Goal: Information Seeking & Learning: Learn about a topic

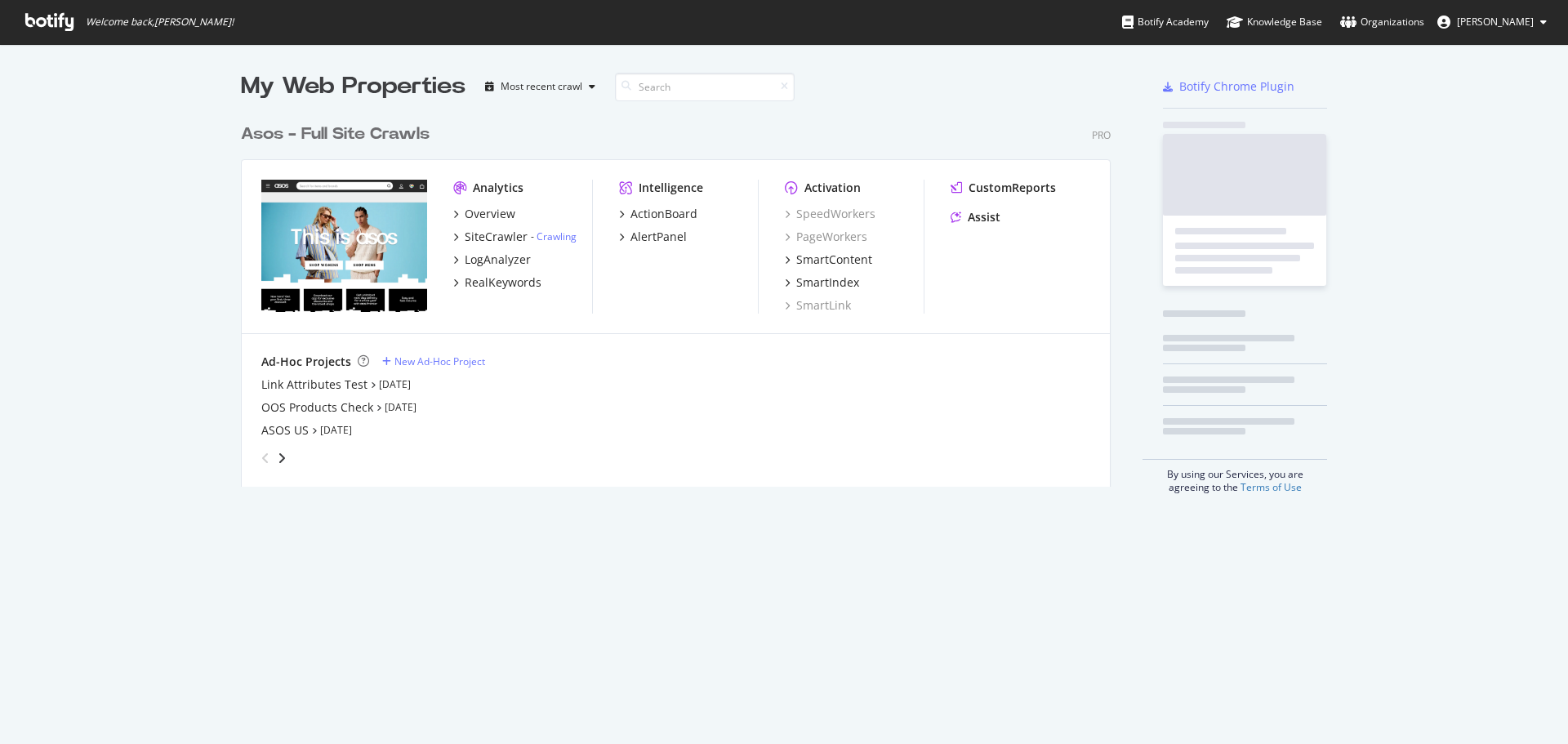
scroll to position [371, 871]
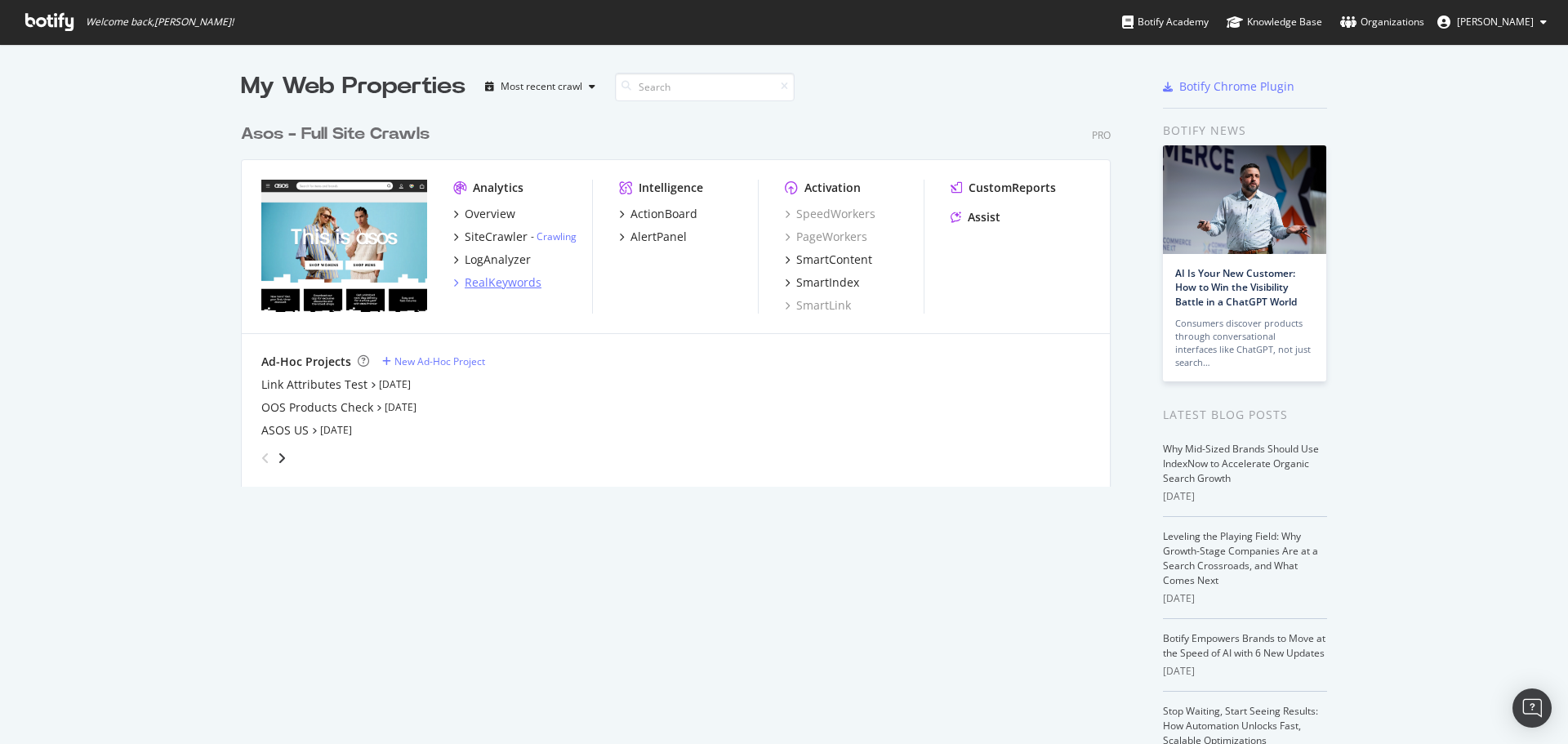
click at [513, 280] on div "RealKeywords" at bounding box center [503, 283] width 77 height 16
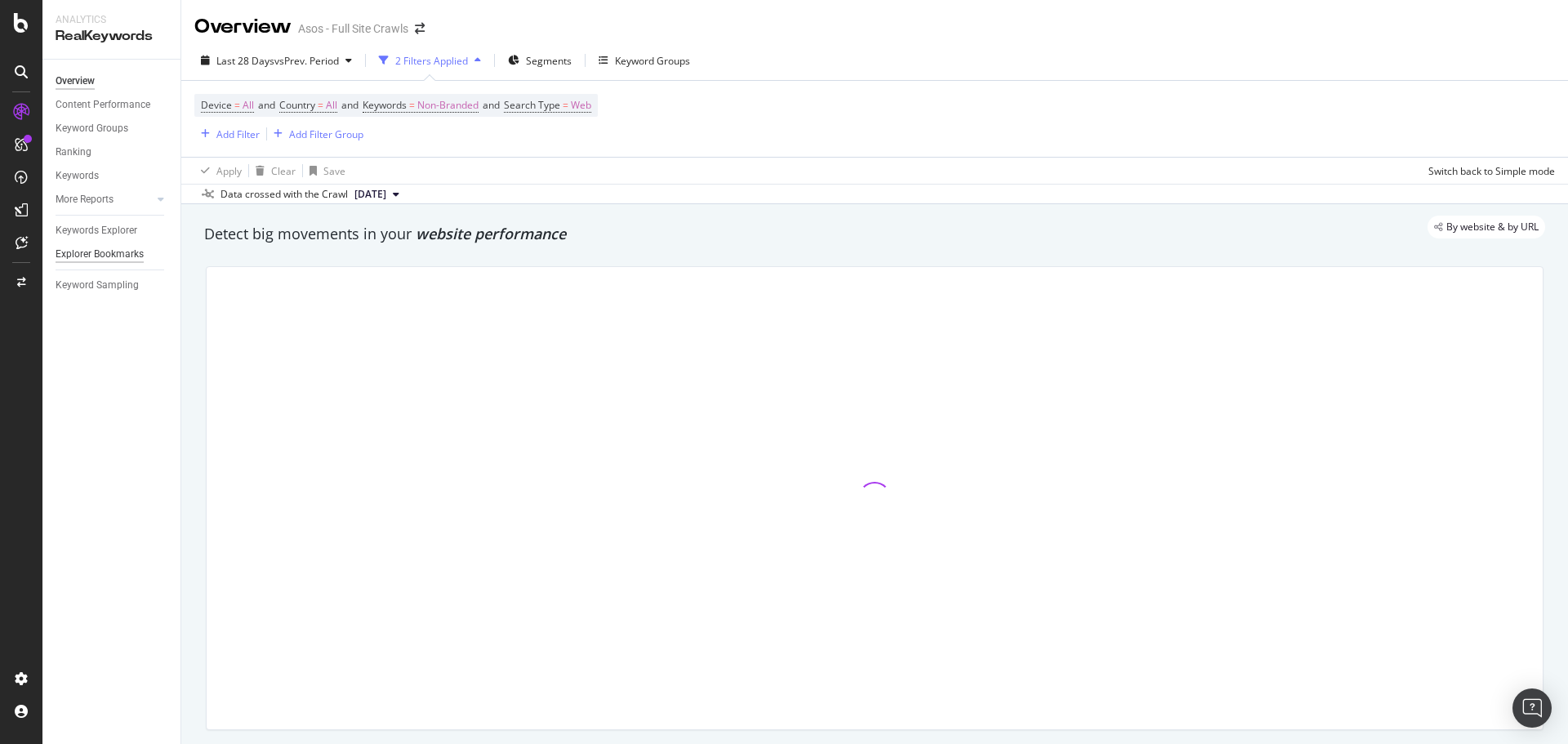
click at [95, 248] on div "Explorer Bookmarks" at bounding box center [99, 254] width 88 height 17
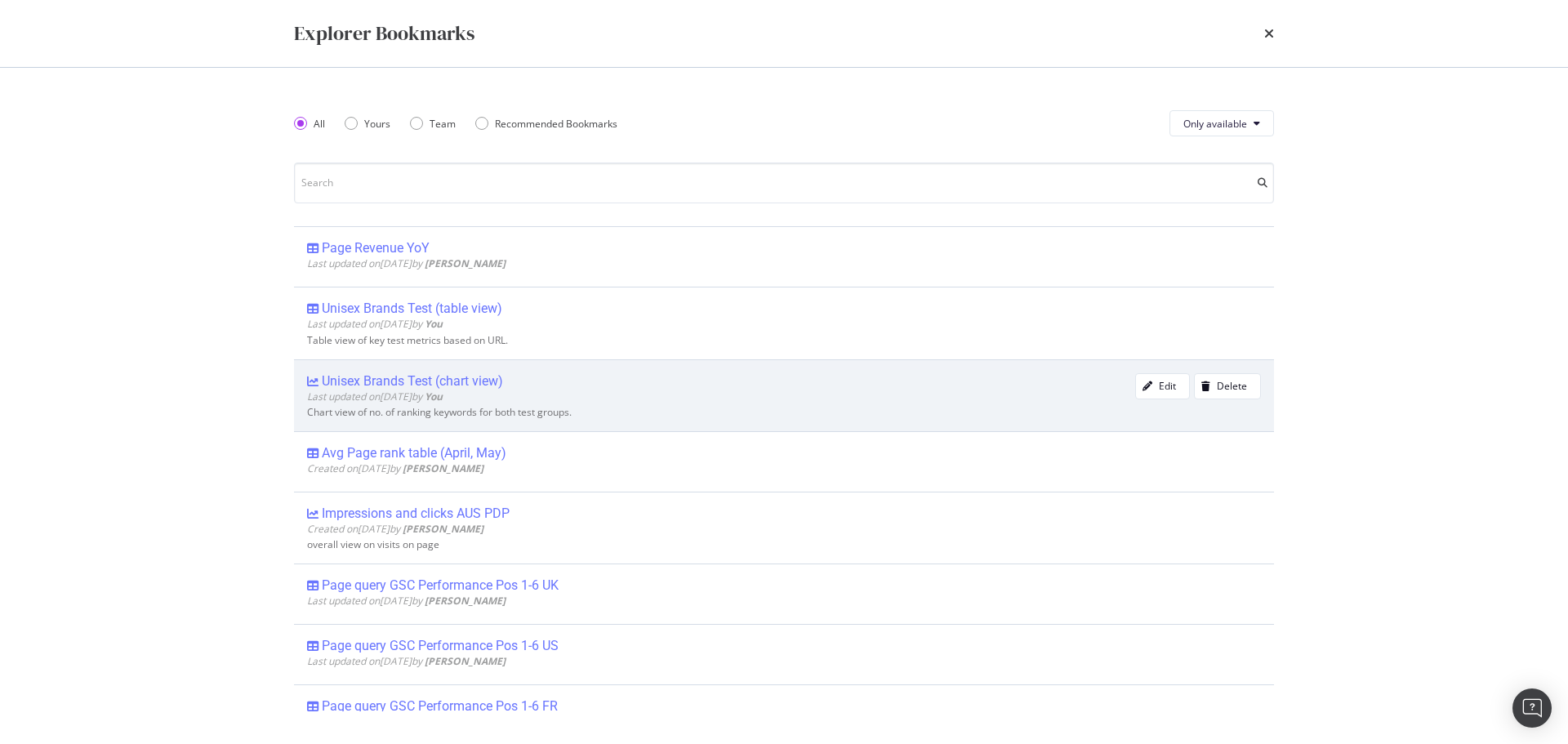
drag, startPoint x: 459, startPoint y: 383, endPoint x: 418, endPoint y: 384, distance: 41.0
click at [418, 384] on div "Unisex Brands Test (chart view)" at bounding box center [413, 381] width 182 height 16
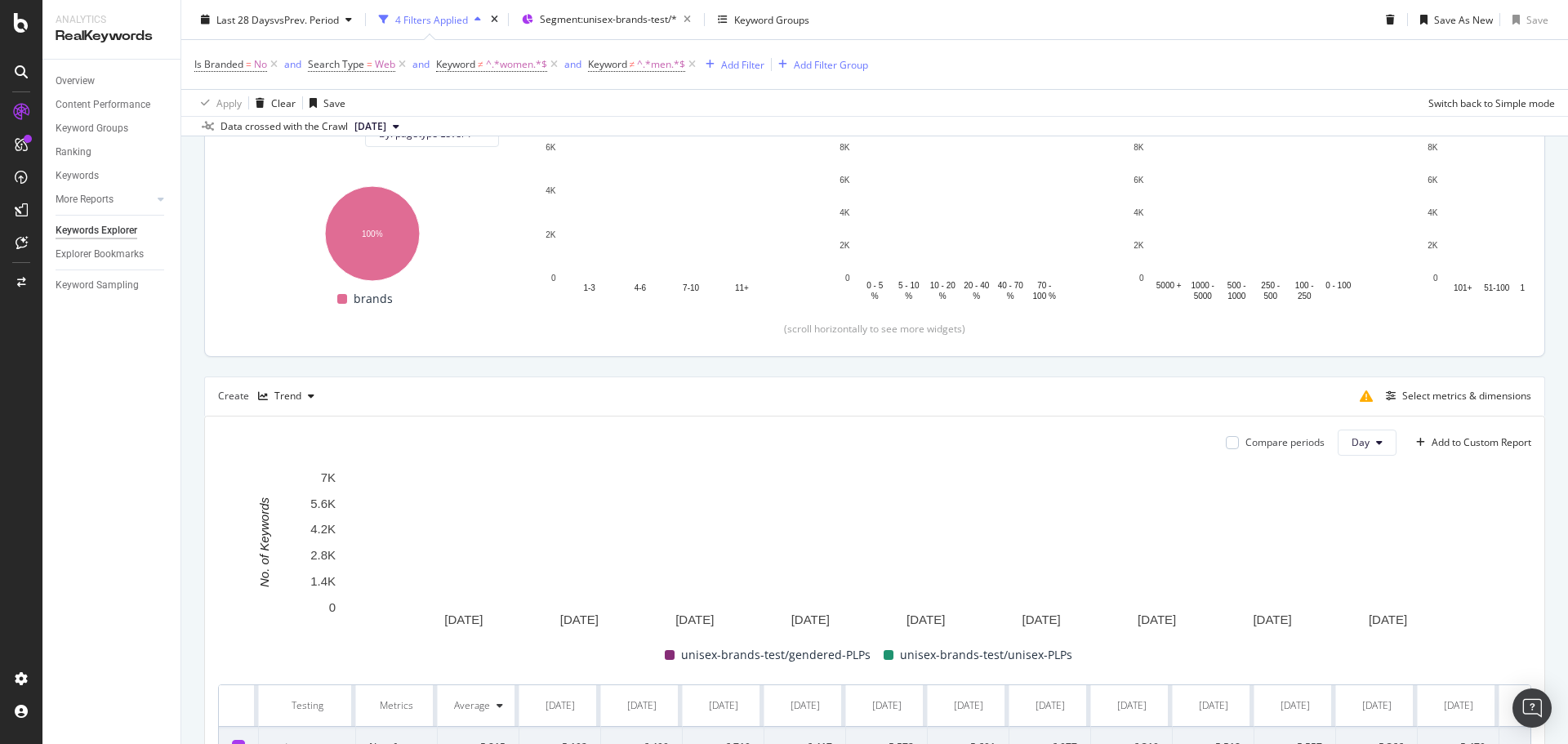
scroll to position [163, 0]
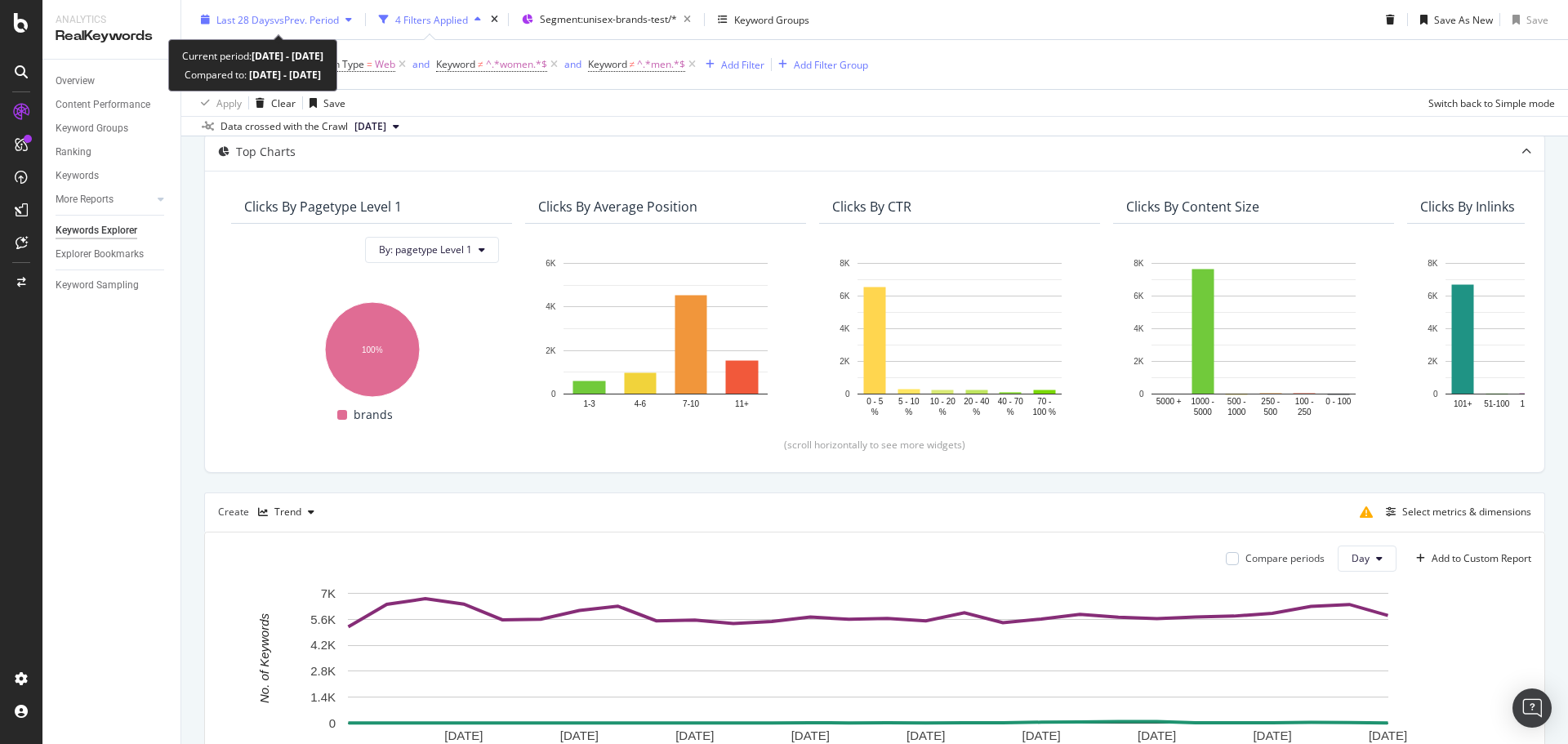
click at [295, 12] on div "Last 28 Days vs Prev. Period" at bounding box center [276, 20] width 164 height 25
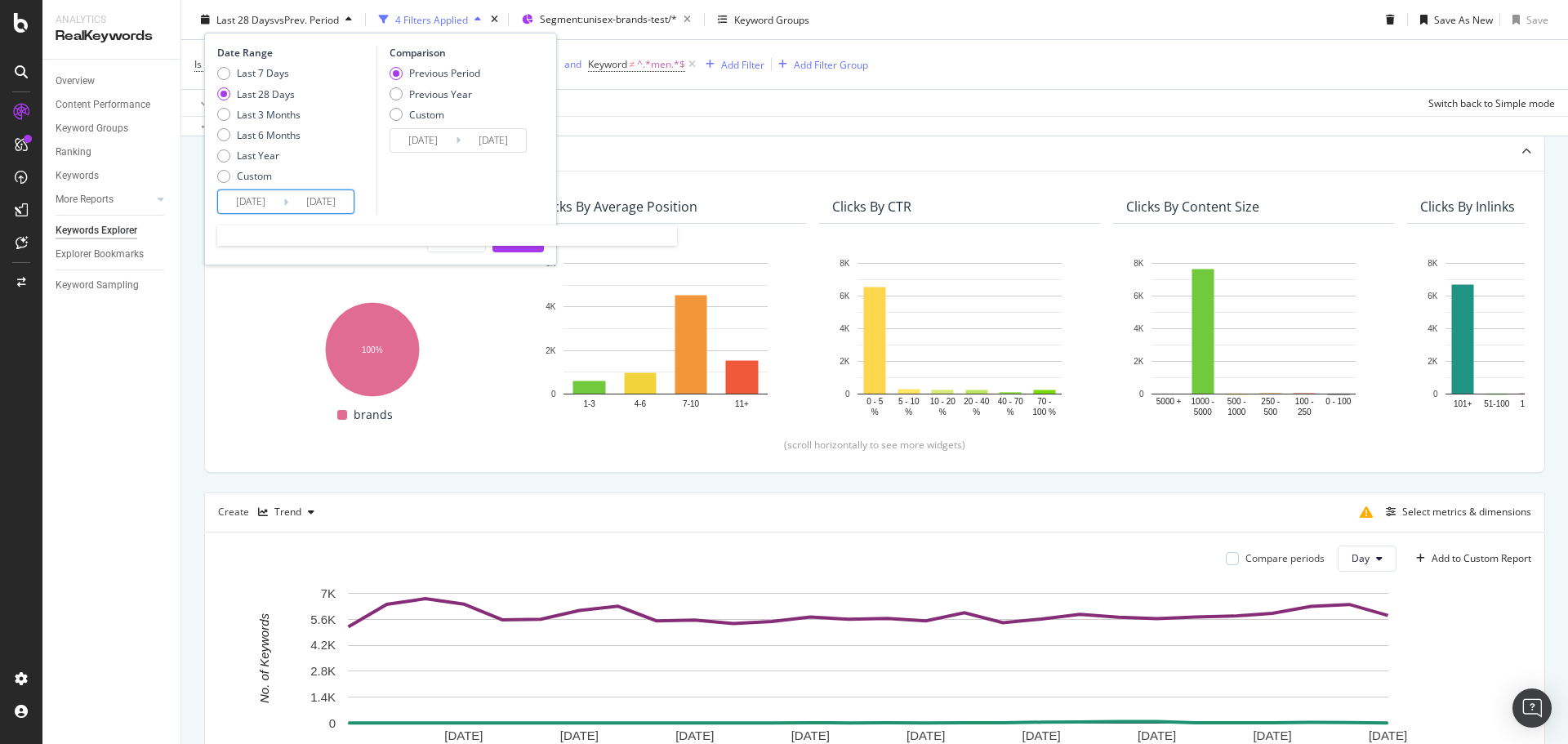
click at [276, 199] on input "[DATE]" at bounding box center [250, 202] width 65 height 23
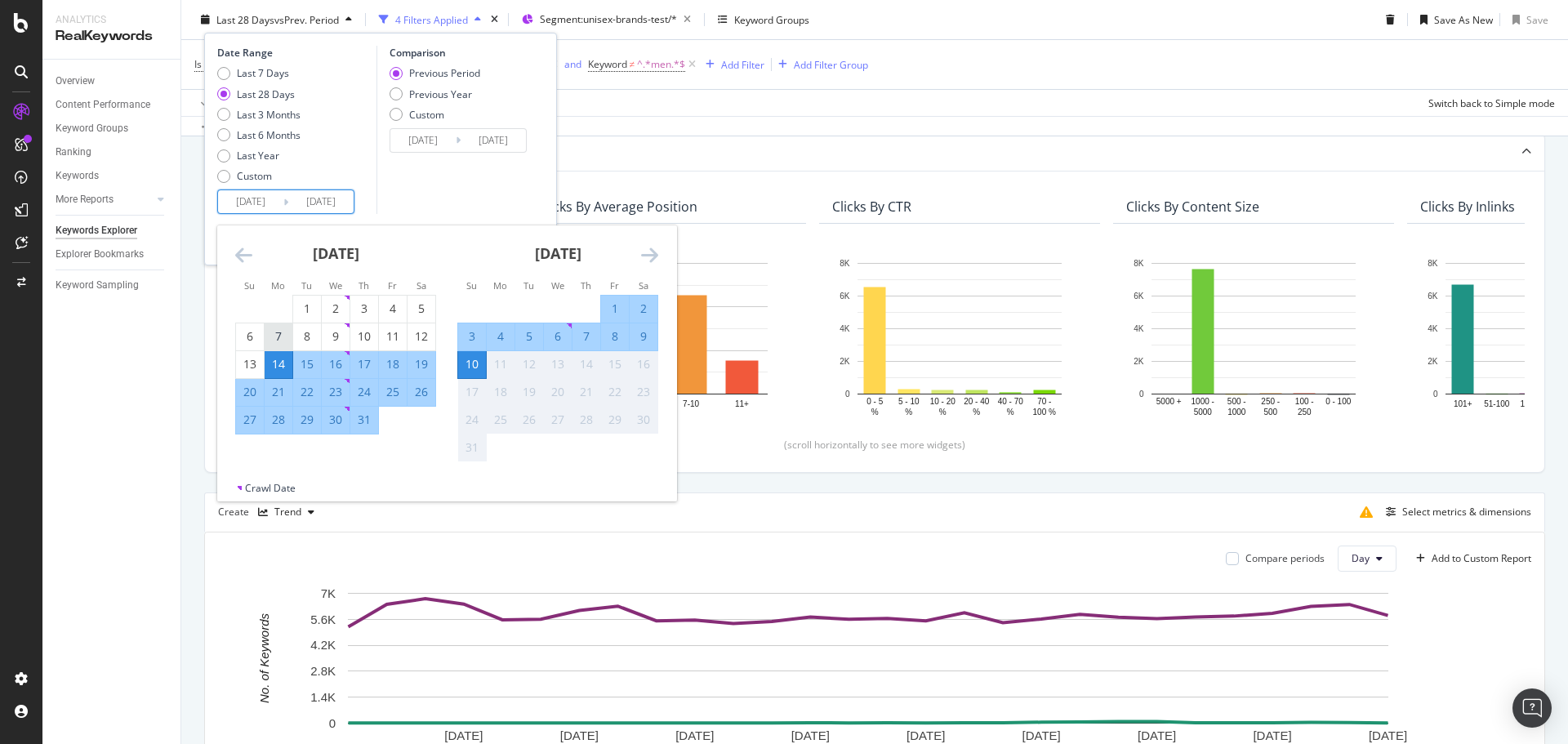
click at [278, 336] on div "7" at bounding box center [279, 337] width 28 height 16
type input "[DATE]"
click at [474, 360] on div "10" at bounding box center [472, 365] width 28 height 16
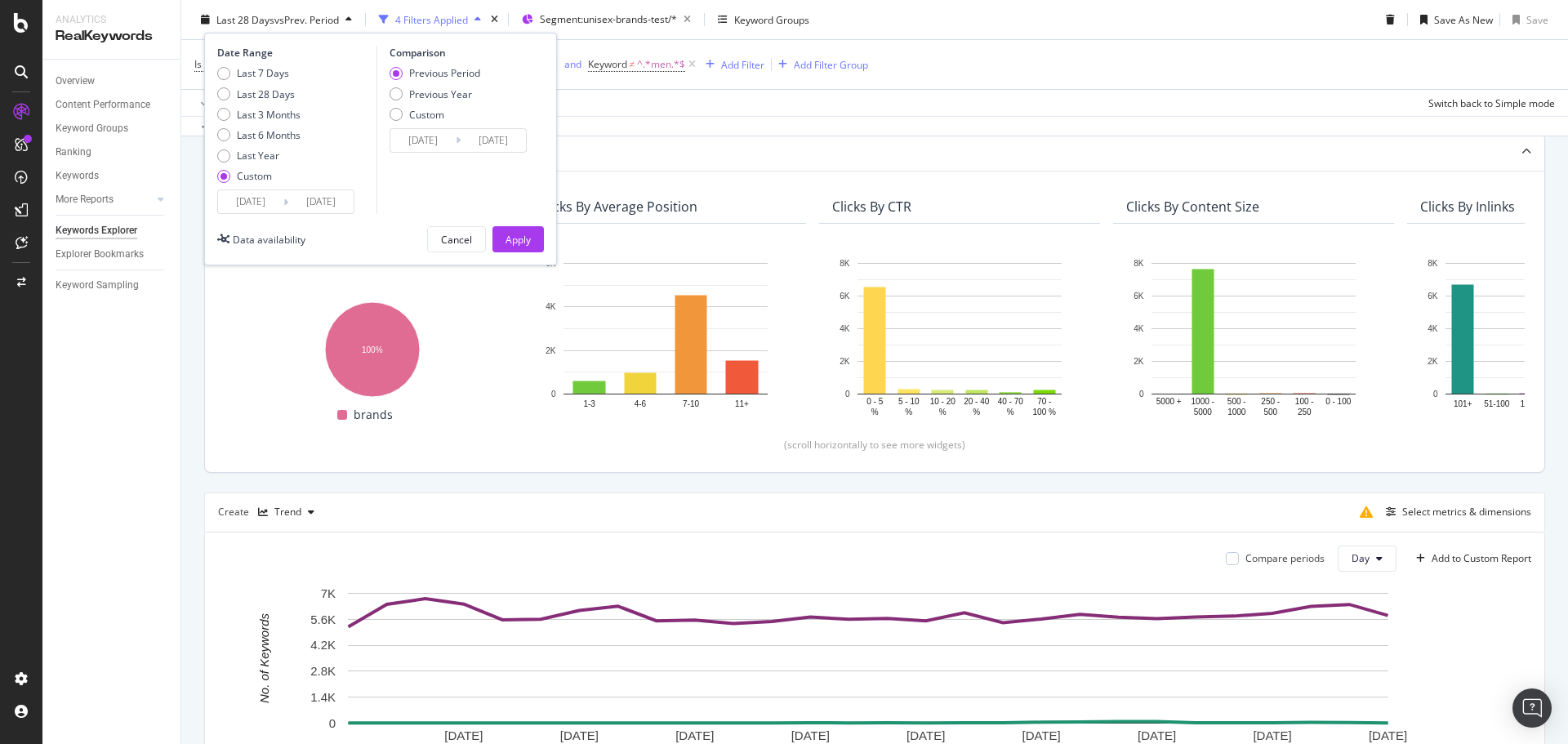
click at [532, 239] on button "Apply" at bounding box center [518, 239] width 51 height 26
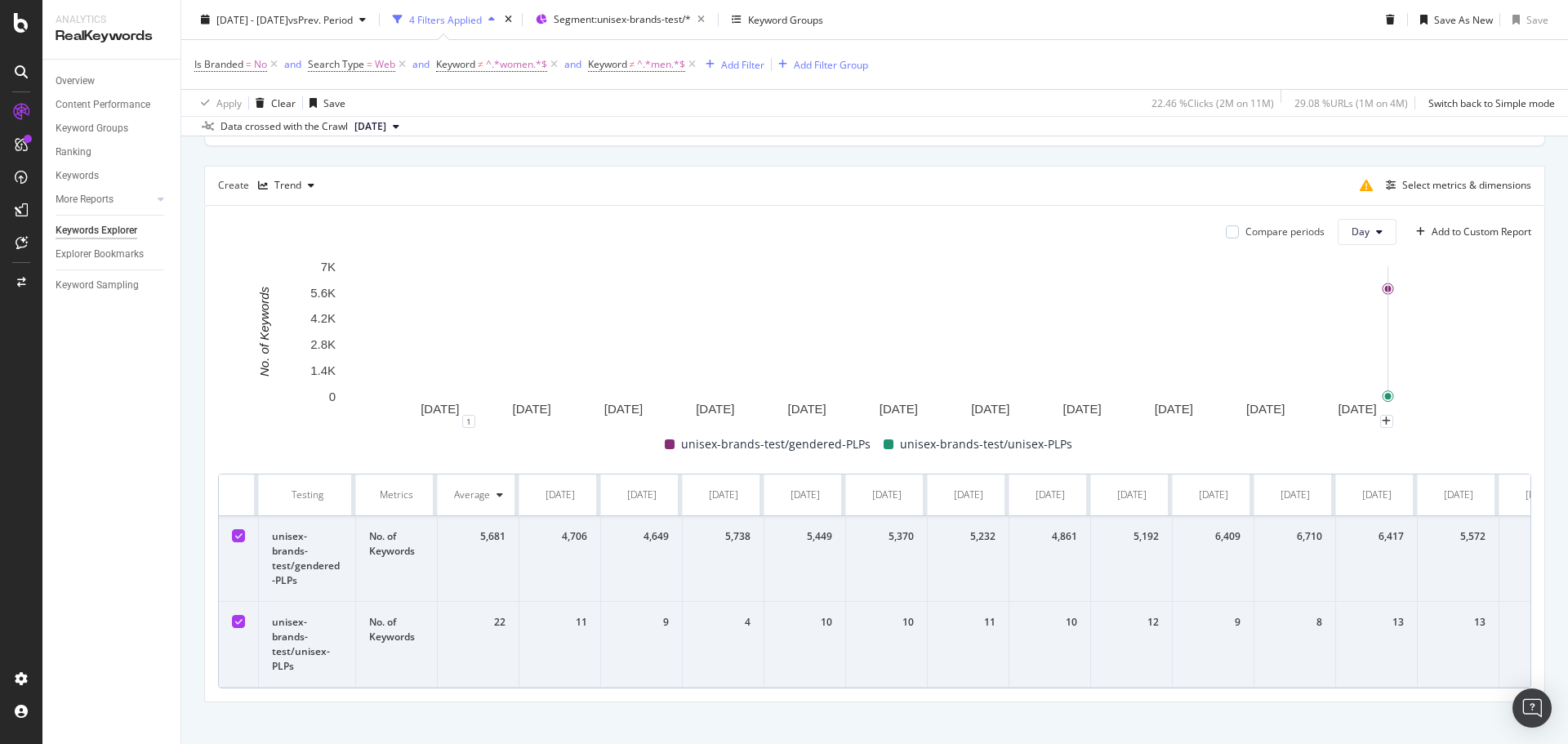
scroll to position [408, 0]
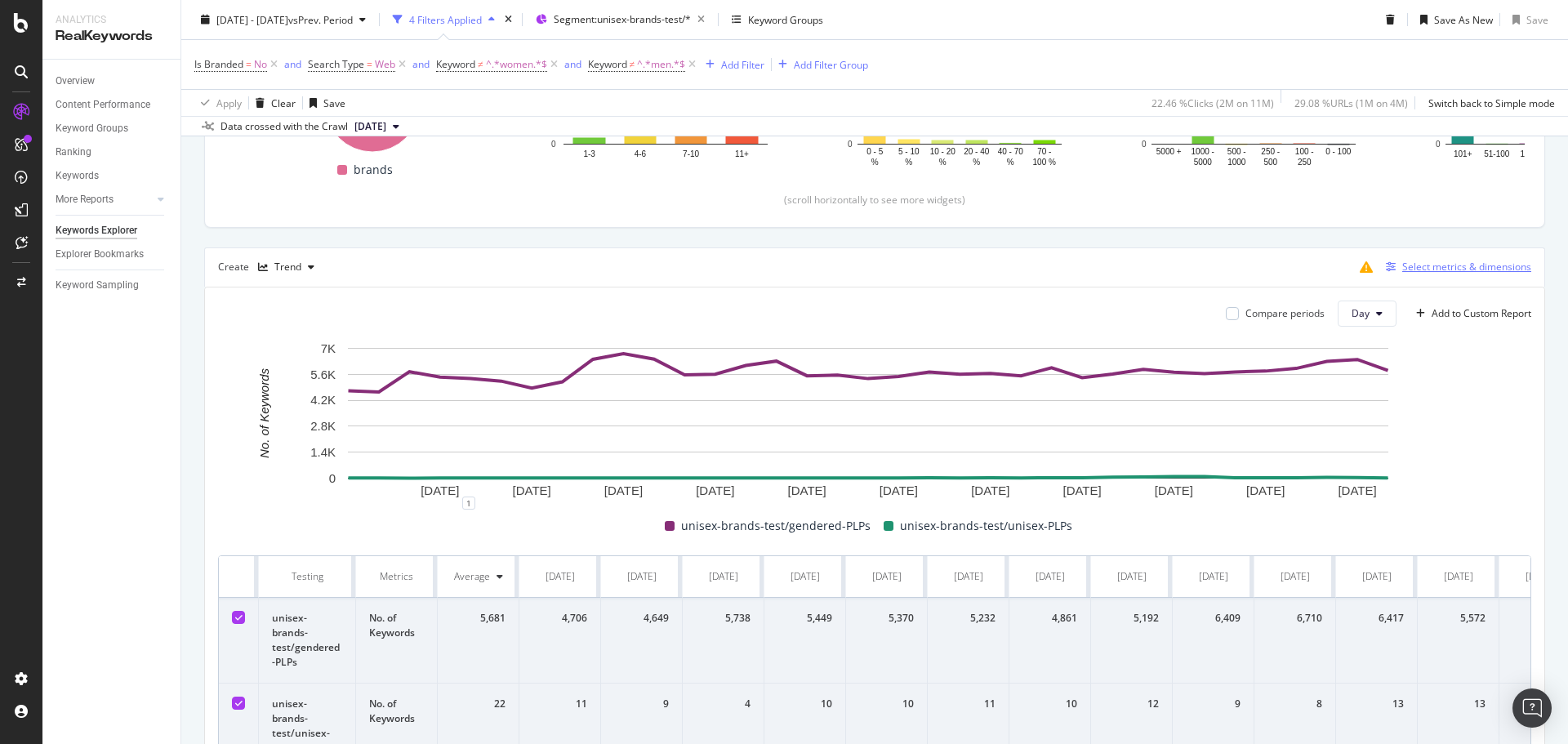
click at [1432, 270] on div "Select metrics & dimensions" at bounding box center [1466, 266] width 129 height 14
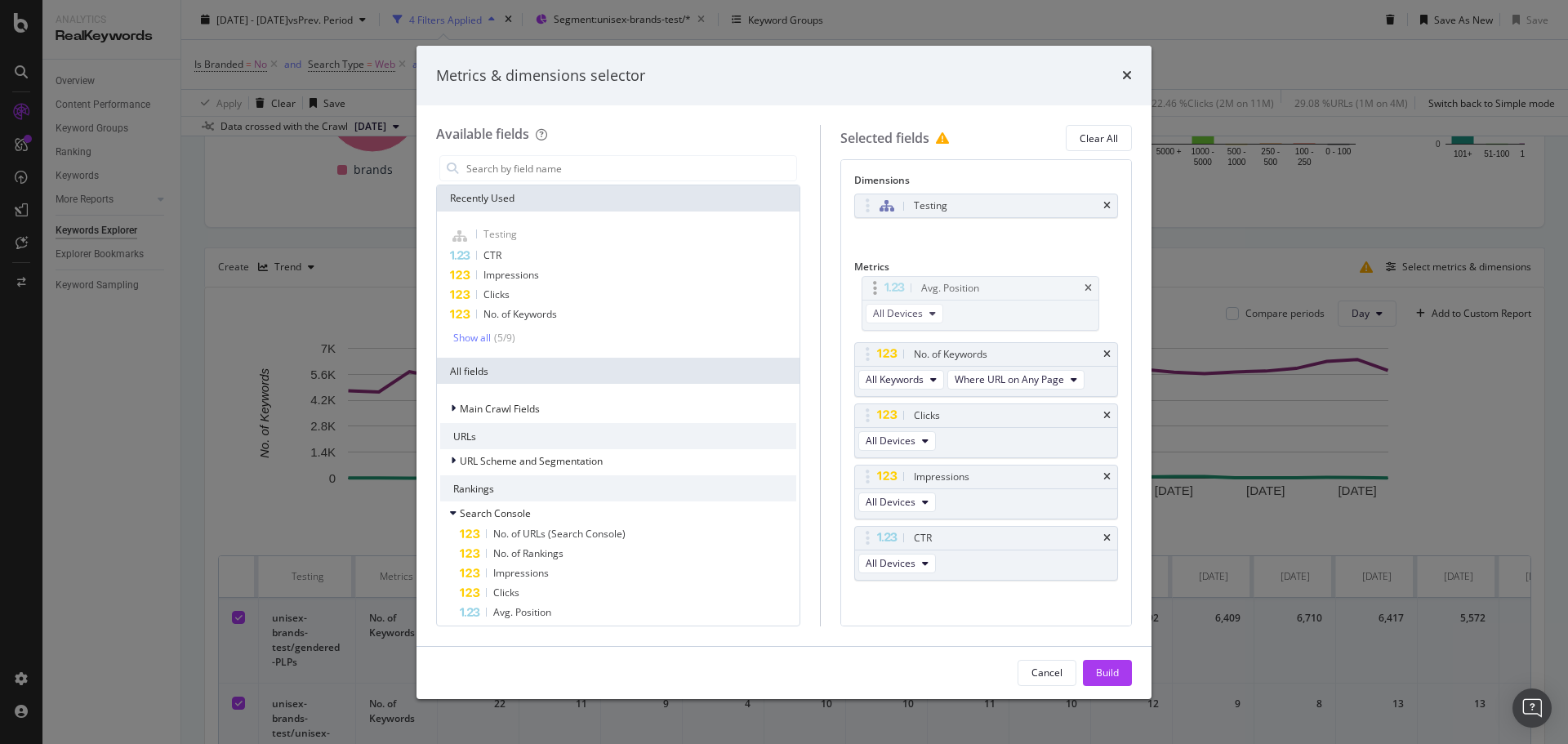
drag, startPoint x: 883, startPoint y: 419, endPoint x: 876, endPoint y: 291, distance: 128.2
click at [876, 291] on body "Analytics RealKeywords Overview Content Performance Keyword Groups Ranking Keyw…" at bounding box center [784, 372] width 1568 height 744
click at [1124, 674] on button "Build" at bounding box center [1107, 673] width 49 height 26
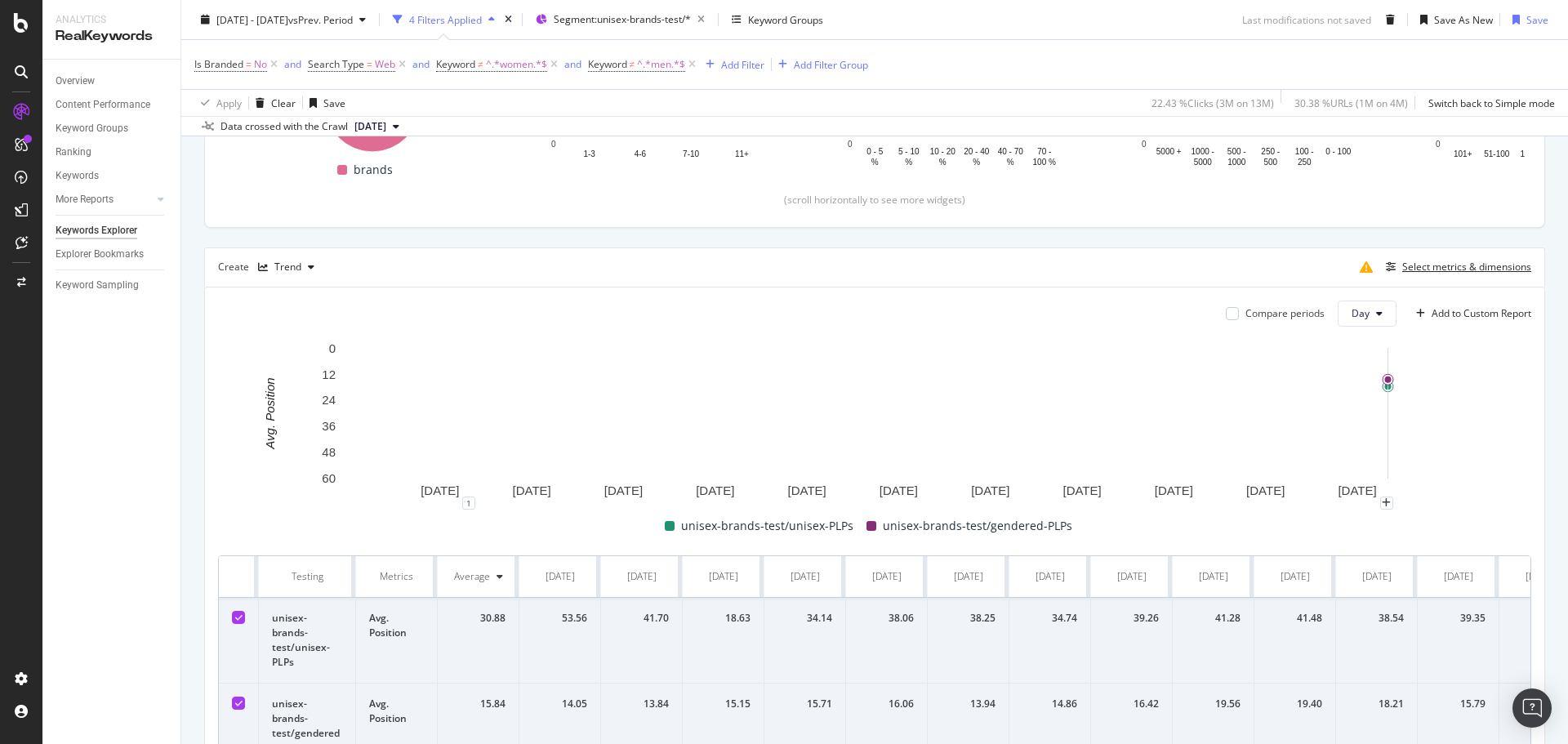
scroll to position [490, 0]
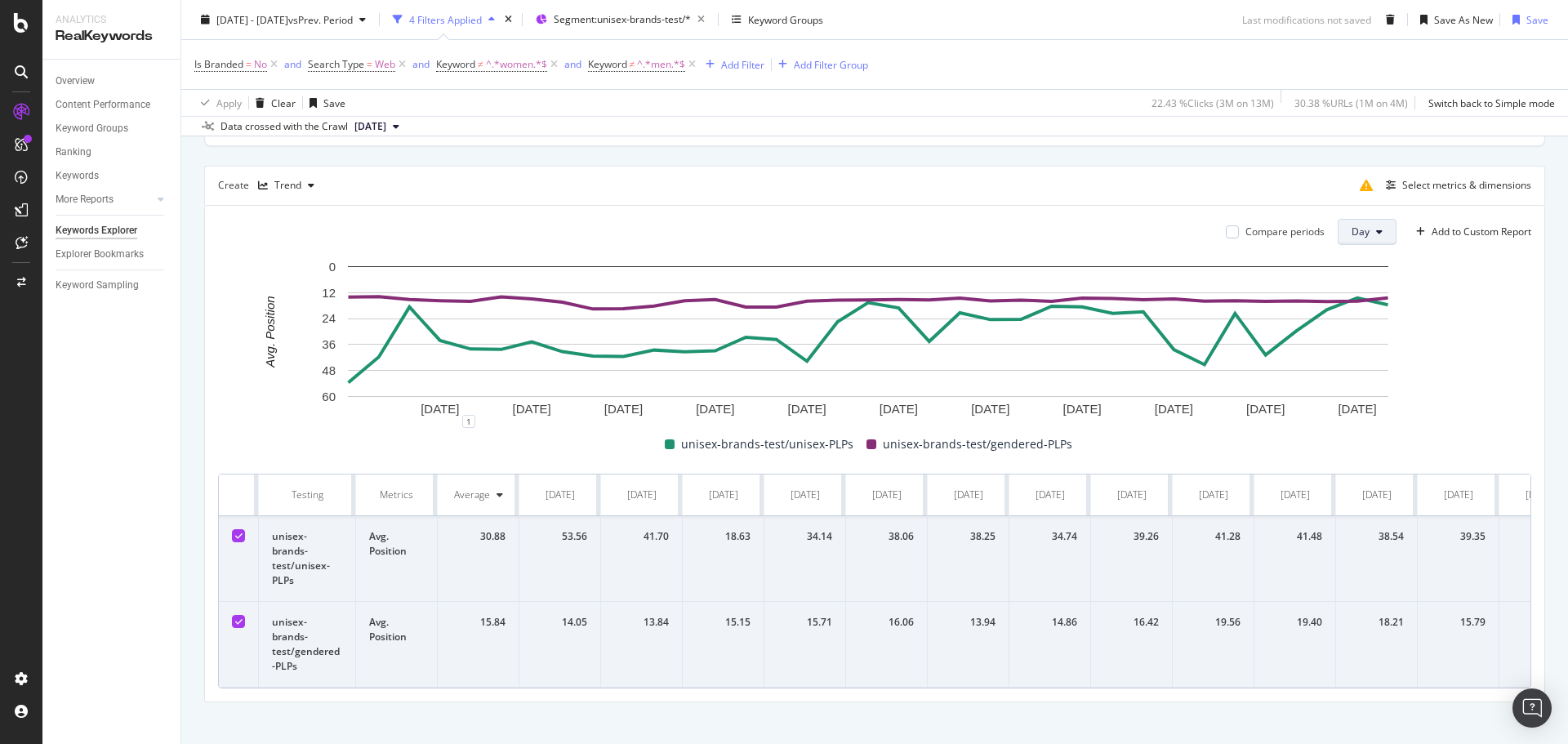
click at [1362, 239] on button "Day" at bounding box center [1367, 232] width 59 height 26
click at [1358, 285] on div "Week" at bounding box center [1353, 294] width 55 height 24
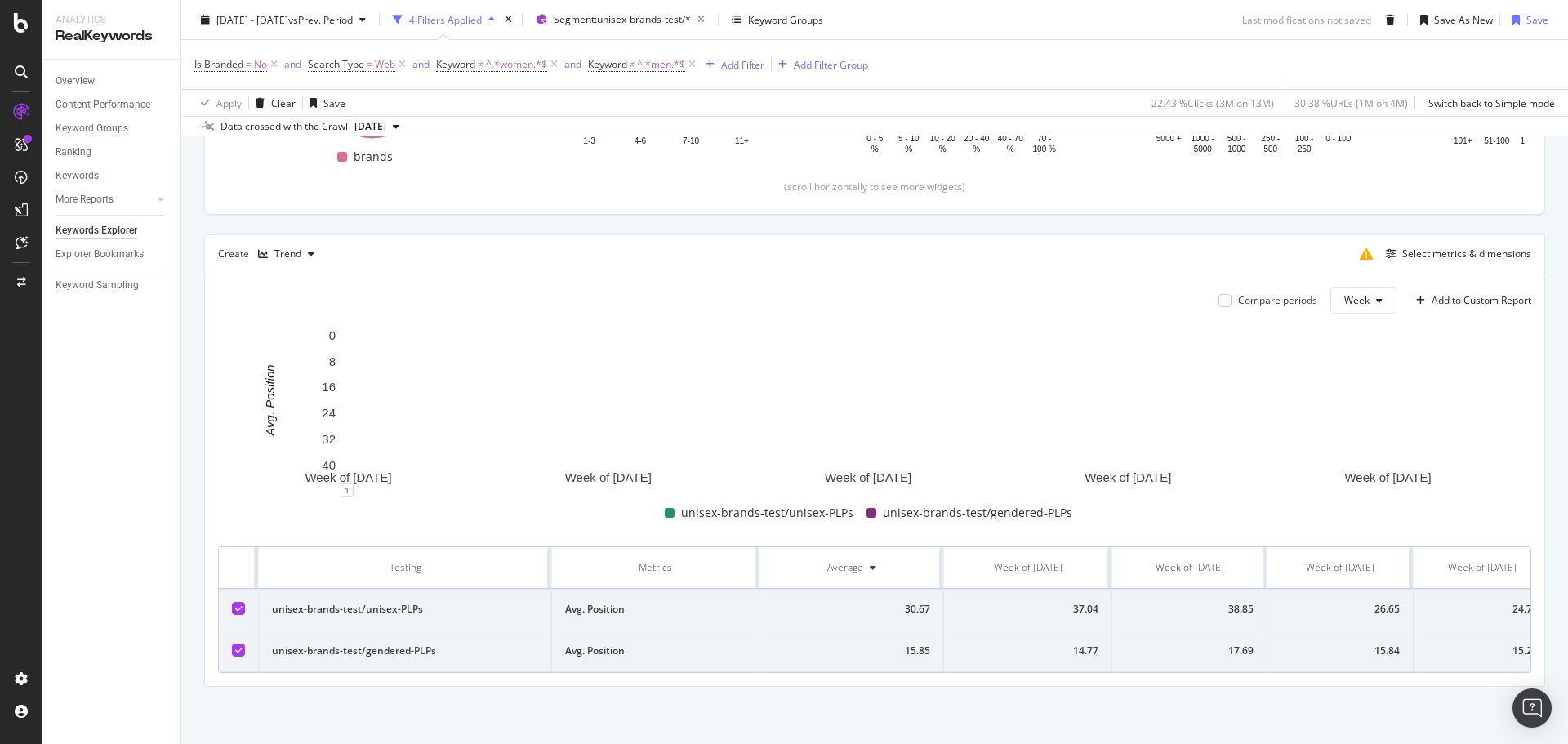
scroll to position [430, 0]
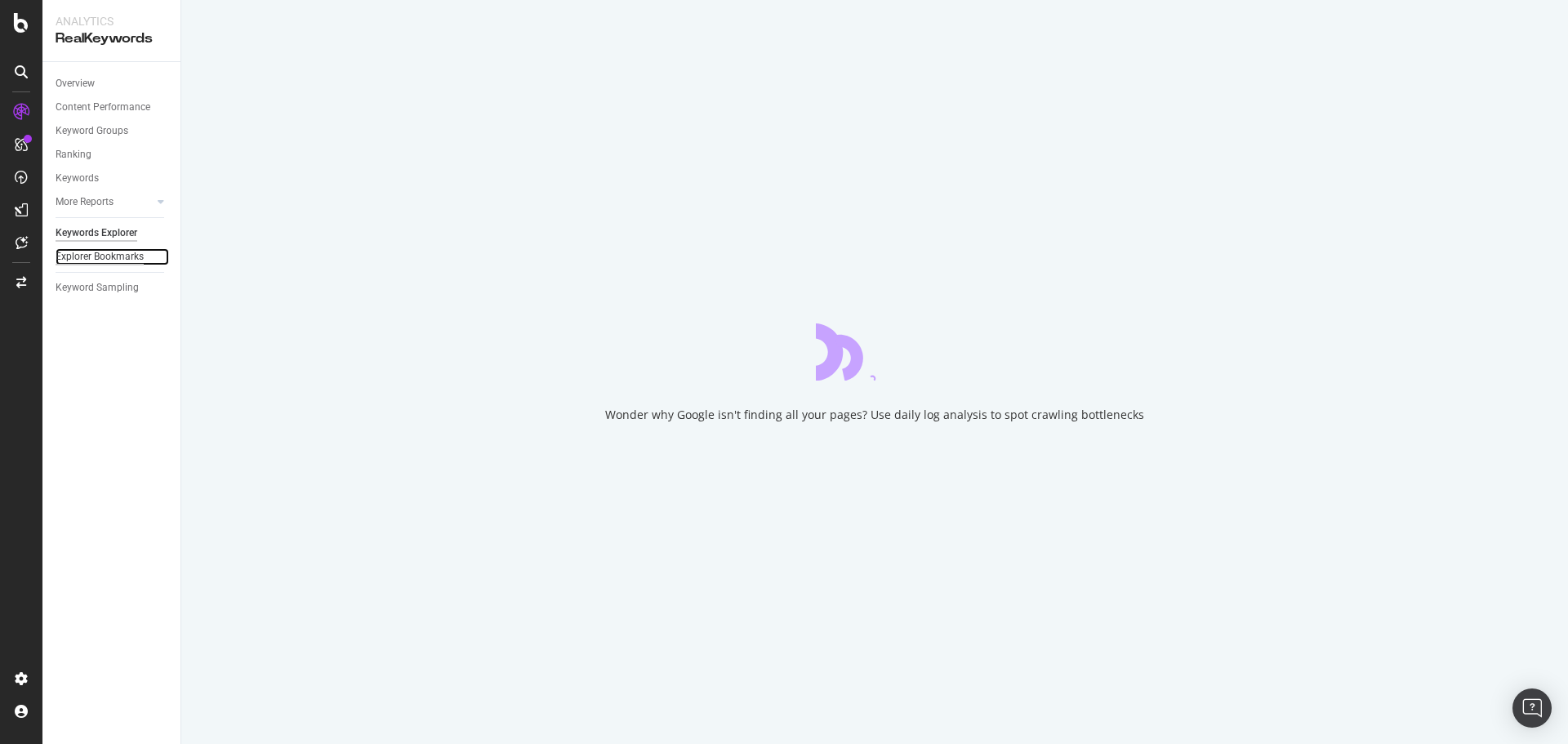
click at [106, 249] on div "Explorer Bookmarks" at bounding box center [99, 257] width 88 height 17
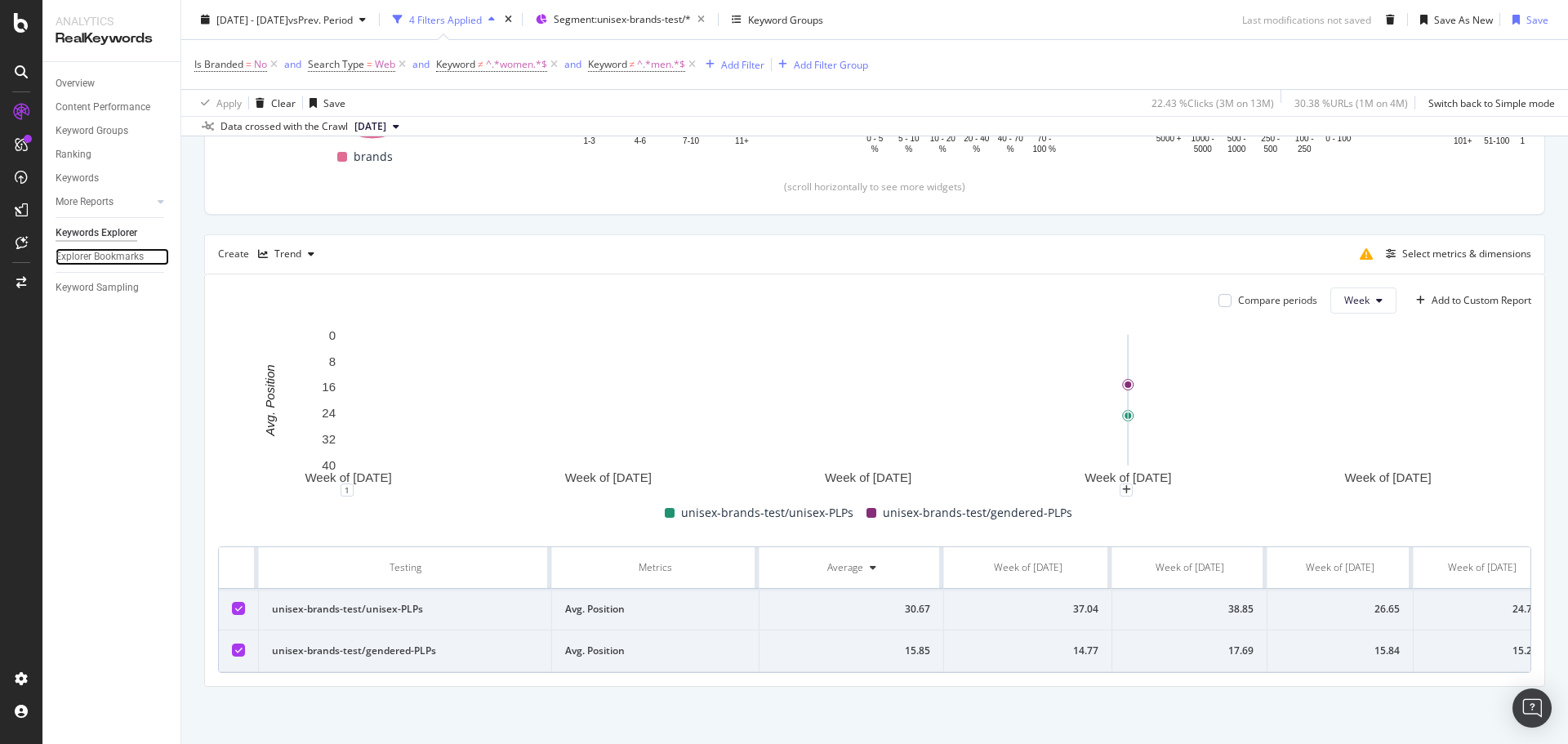
scroll to position [103, 0]
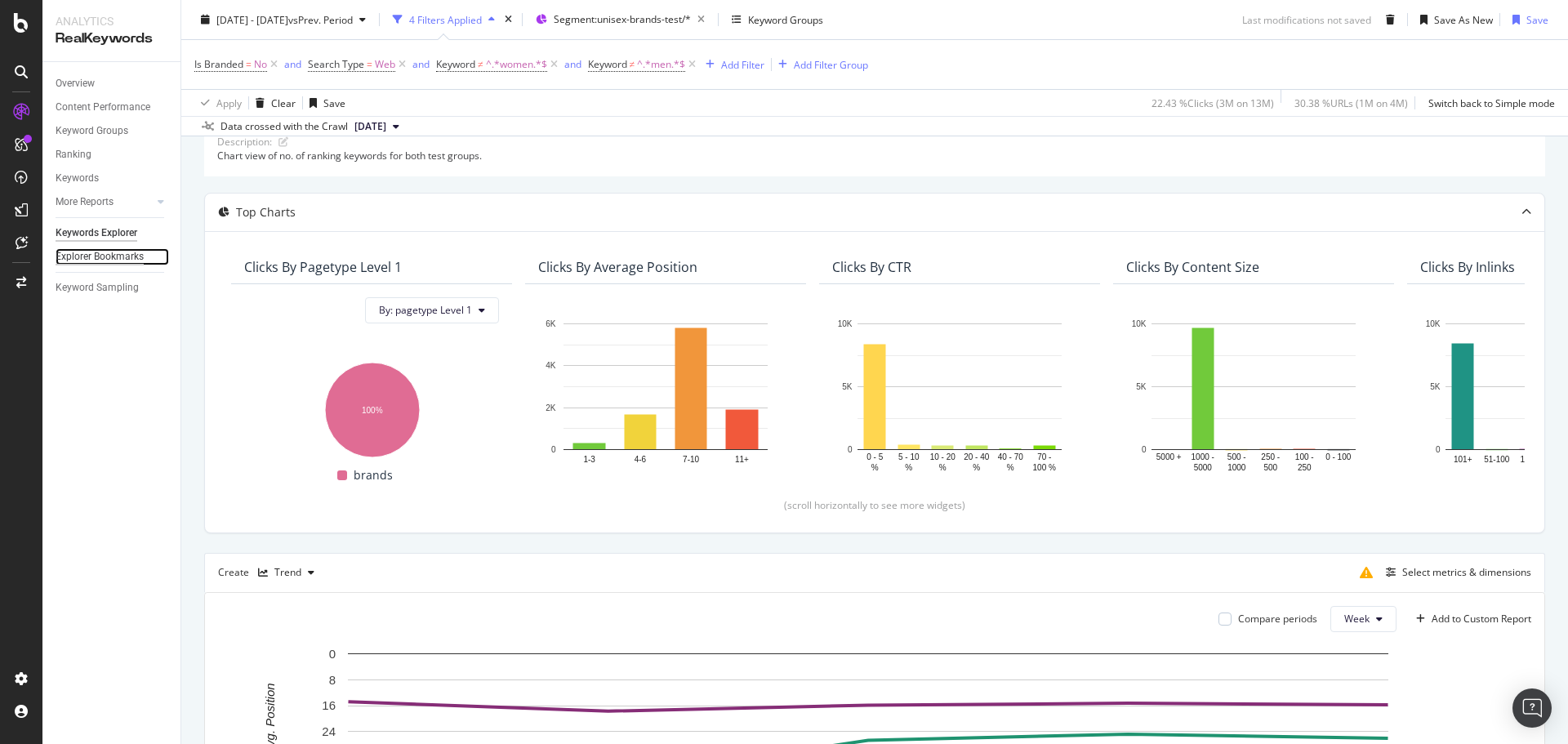
click at [92, 254] on div "Explorer Bookmarks" at bounding box center [99, 257] width 88 height 17
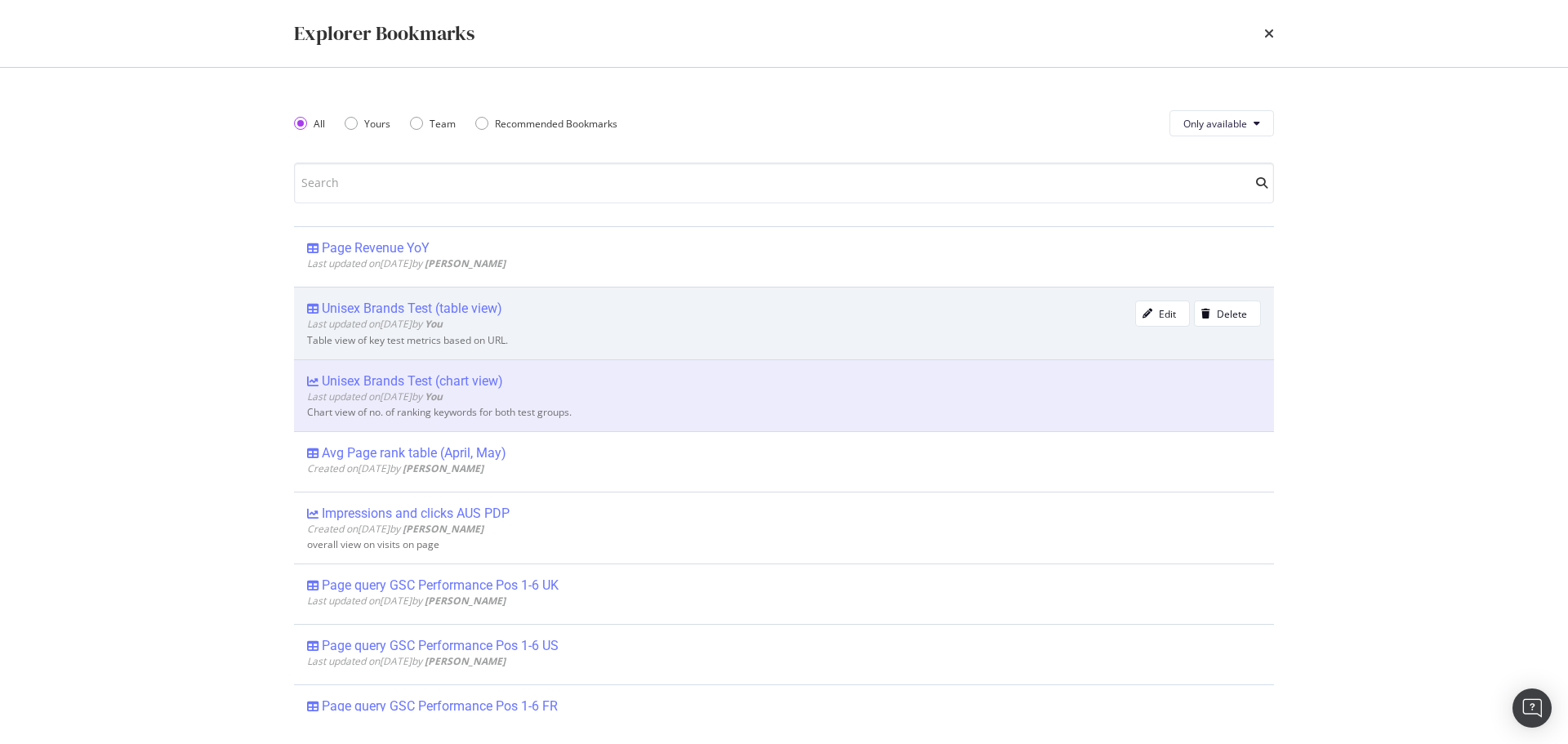
click at [442, 308] on div "Unisex Brands Test (table view)" at bounding box center [412, 308] width 181 height 16
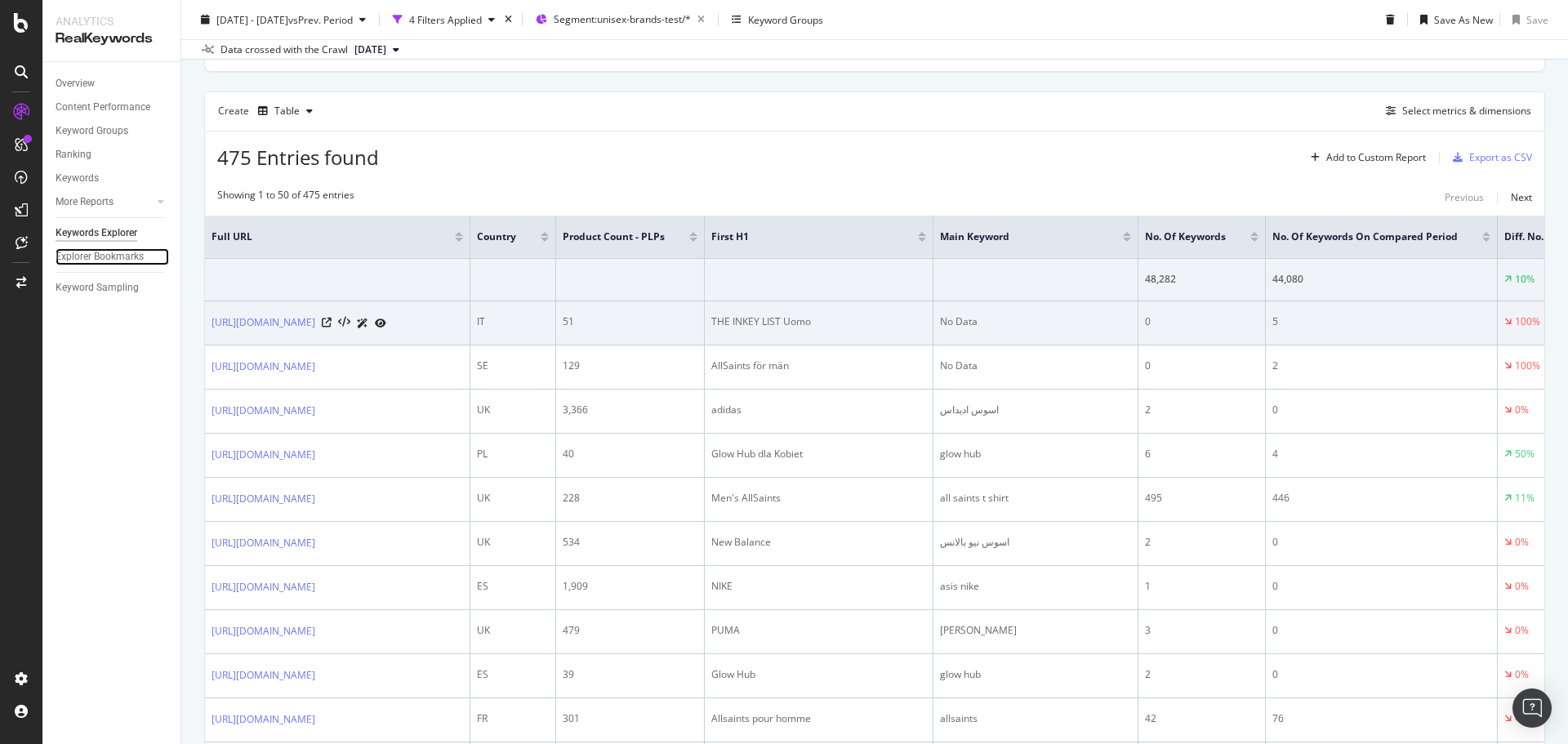
scroll to position [516, 0]
